Goal: Task Accomplishment & Management: Use online tool/utility

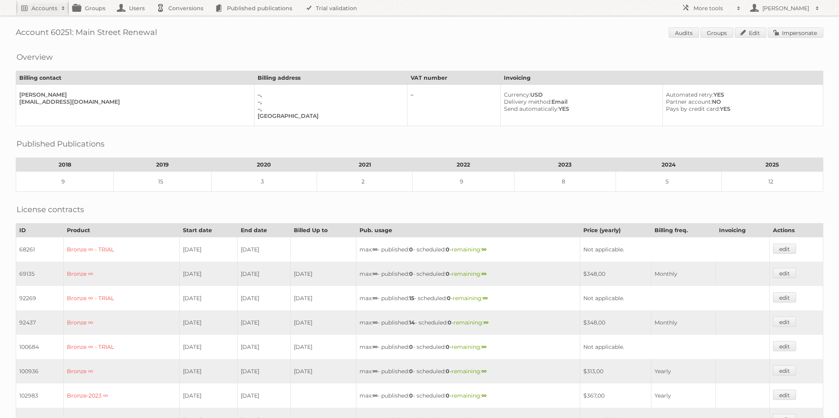
scroll to position [255, 0]
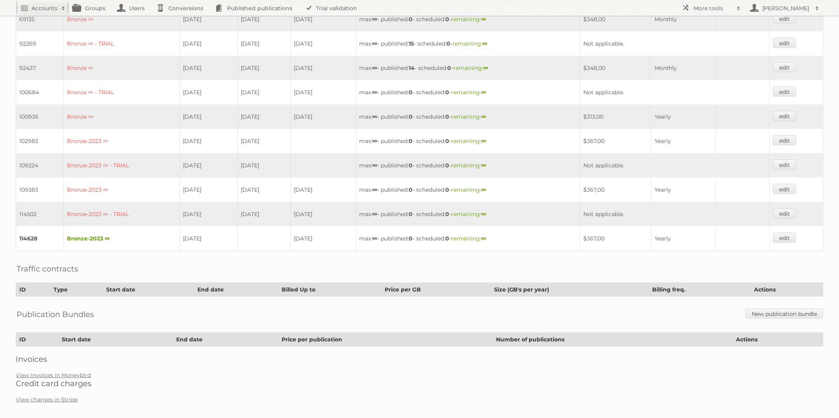
click at [53, 36] on td "92269" at bounding box center [40, 43] width 48 height 24
click at [41, 13] on link "Accounts" at bounding box center [42, 8] width 53 height 16
type input"] "[EMAIL_ADDRESS][DOMAIN_NAME]"
click at [190, 27] on input "Search" at bounding box center [187, 26] width 12 height 12
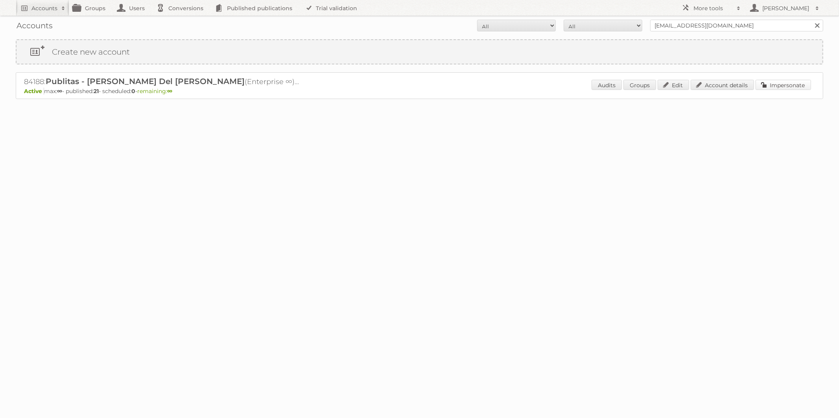
click at [783, 86] on link "Impersonate" at bounding box center [782, 85] width 55 height 10
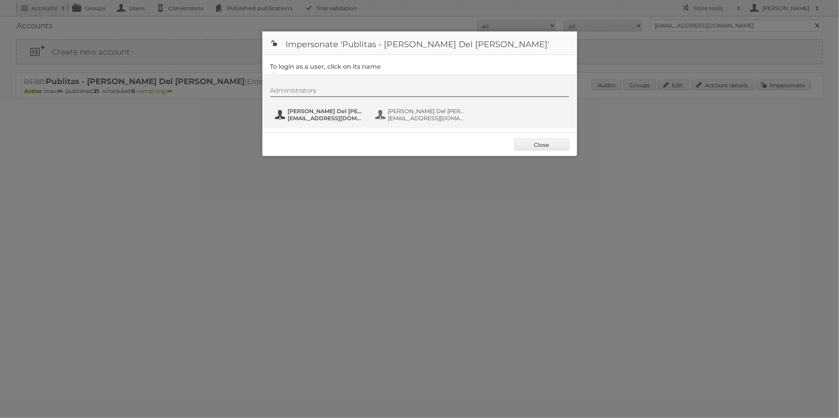
click at [300, 123] on button "Annet Del Pino annet@publitas.com" at bounding box center [320, 115] width 92 height 16
